Goal: Complete application form

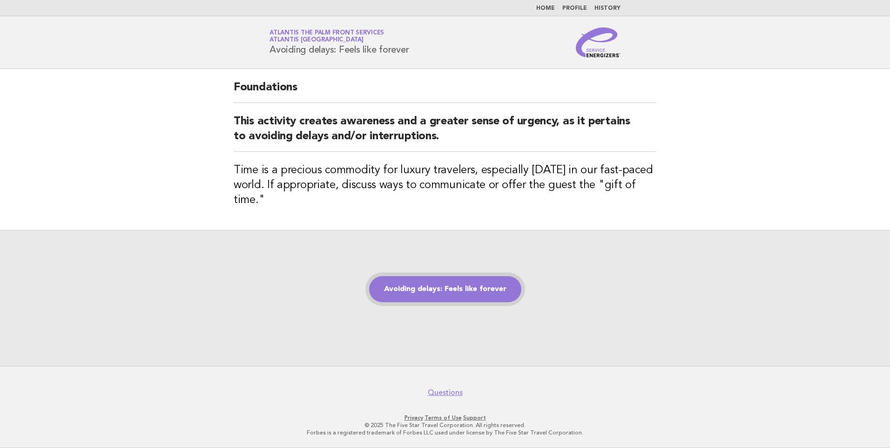
click at [448, 288] on link "Avoiding delays: Feels like forever" at bounding box center [445, 289] width 152 height 26
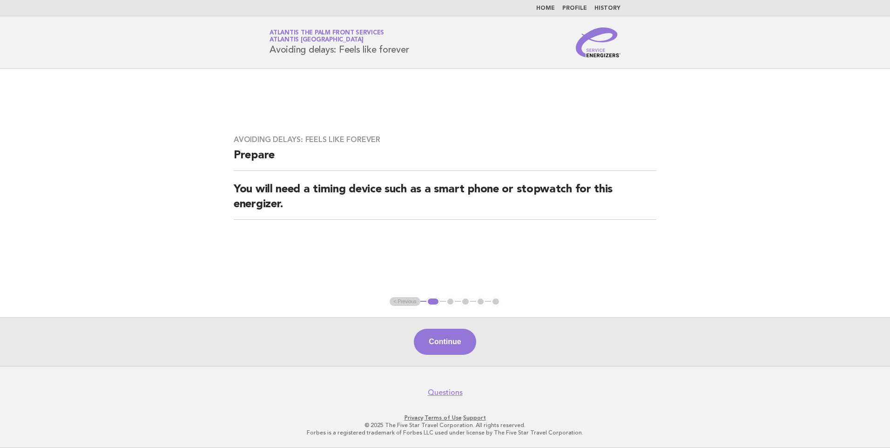
click at [448, 330] on button "Continue" at bounding box center [445, 342] width 62 height 26
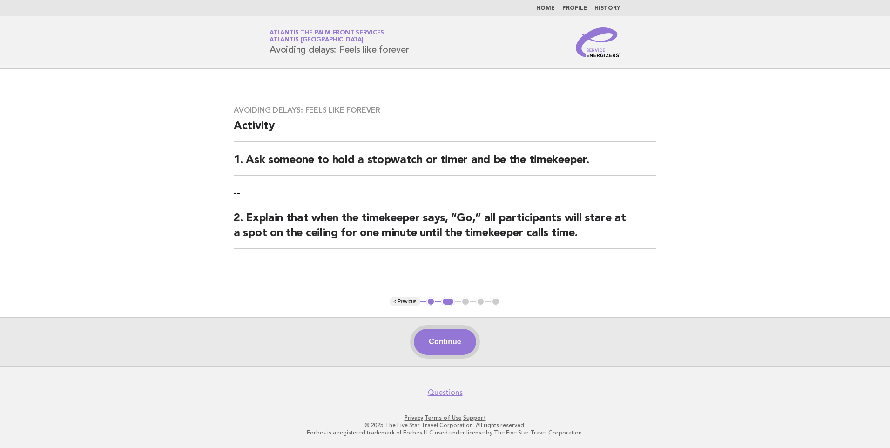
click at [448, 336] on button "Continue" at bounding box center [445, 342] width 62 height 26
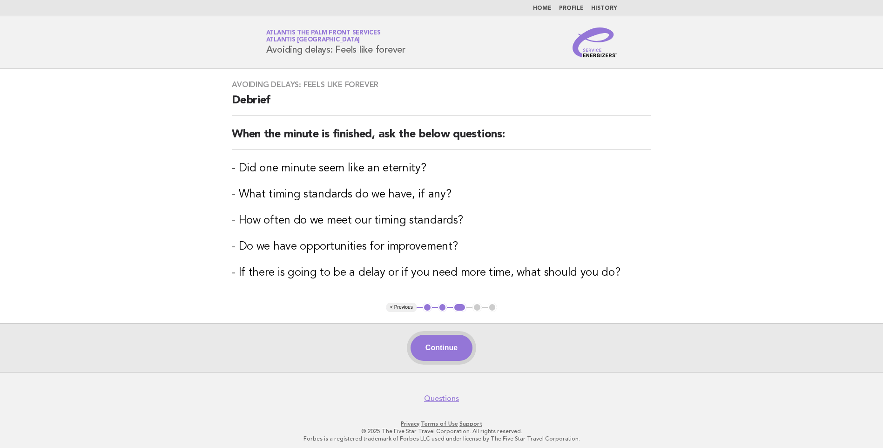
click at [421, 346] on button "Continue" at bounding box center [442, 348] width 62 height 26
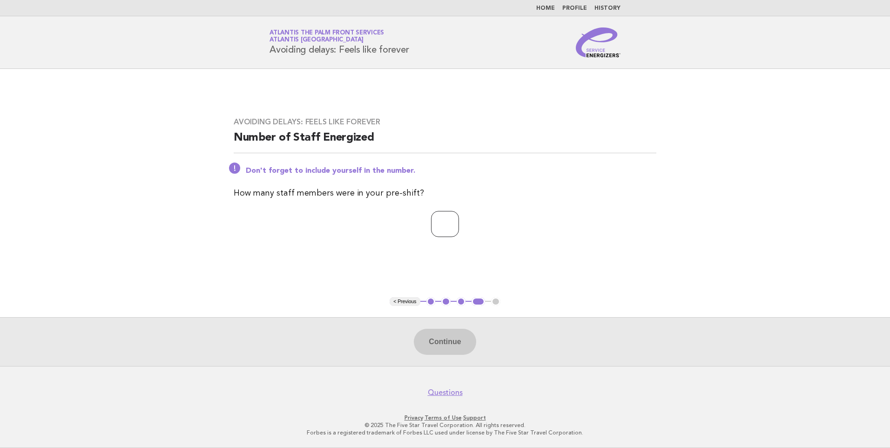
click at [431, 236] on input "number" at bounding box center [445, 224] width 28 height 26
type input "*"
click at [464, 333] on button "Continue" at bounding box center [445, 342] width 62 height 26
